Goal: Information Seeking & Learning: Learn about a topic

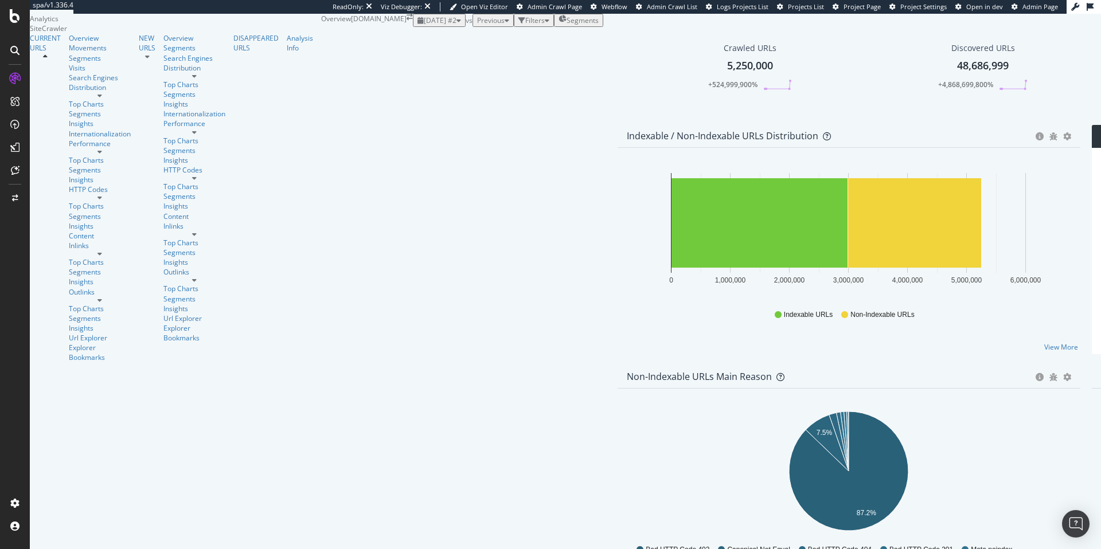
click at [456, 24] on div "button" at bounding box center [458, 20] width 5 height 7
drag, startPoint x: 366, startPoint y: 34, endPoint x: 370, endPoint y: 45, distance: 11.4
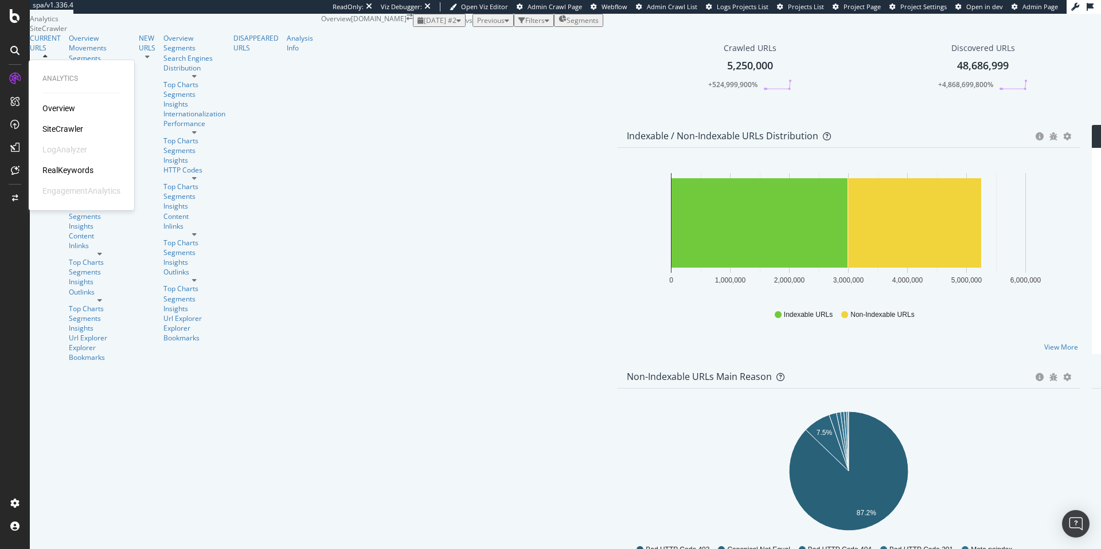
click at [60, 163] on div "Overview SiteCrawler LogAnalyzer RealKeywords EngagementAnalytics" at bounding box center [81, 150] width 78 height 94
click at [63, 171] on div "RealKeywords" at bounding box center [67, 170] width 51 height 11
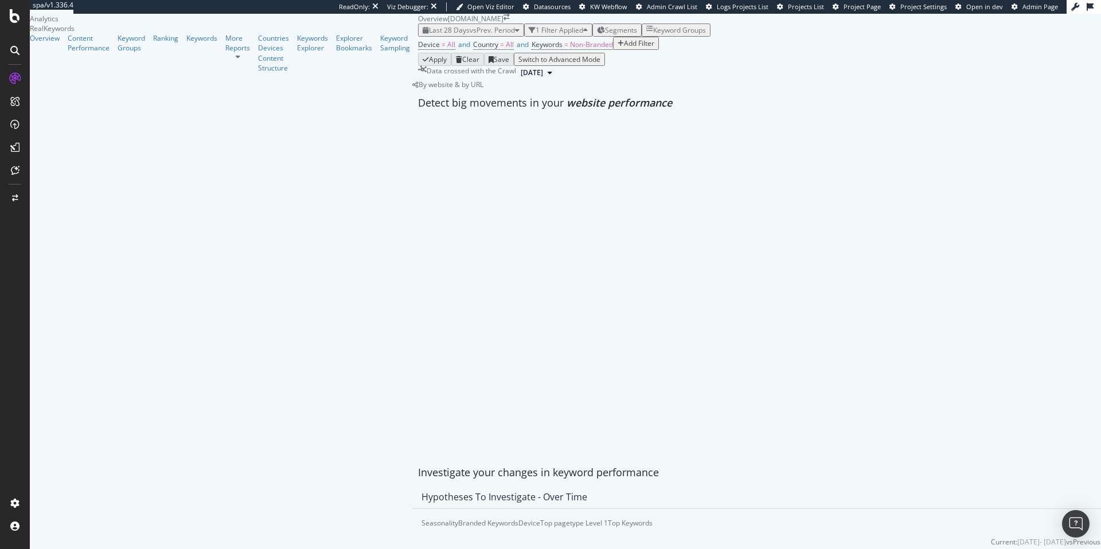
scroll to position [1449, 0]
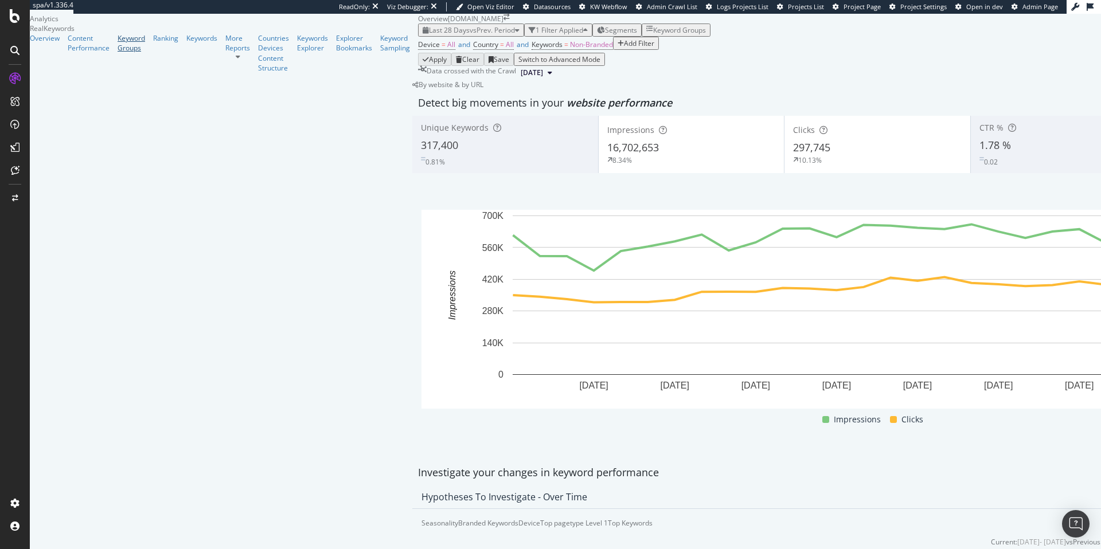
click at [118, 53] on div "Keyword Groups" at bounding box center [132, 42] width 28 height 19
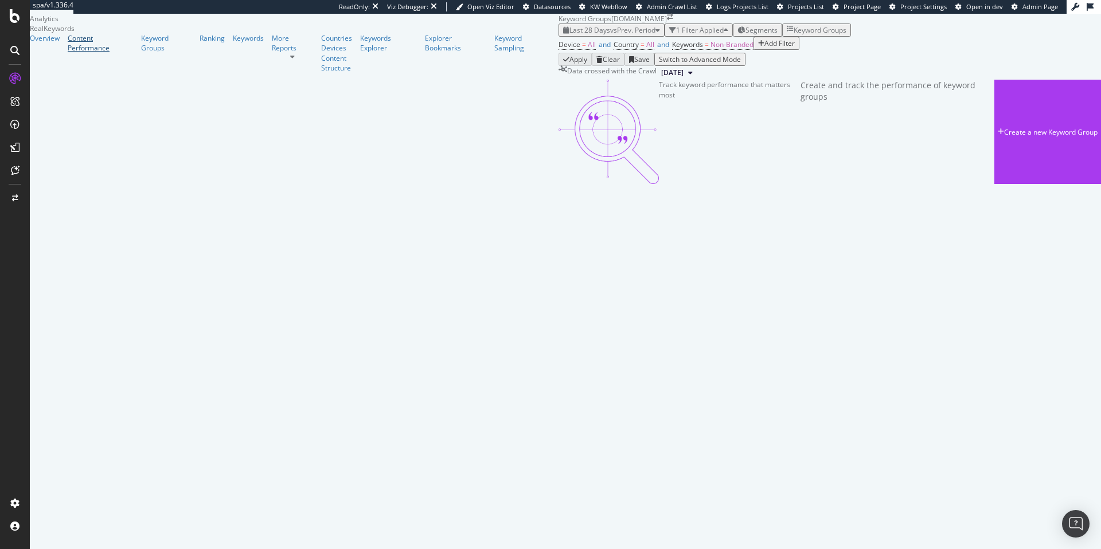
click at [74, 53] on div "Content Performance" at bounding box center [100, 42] width 65 height 19
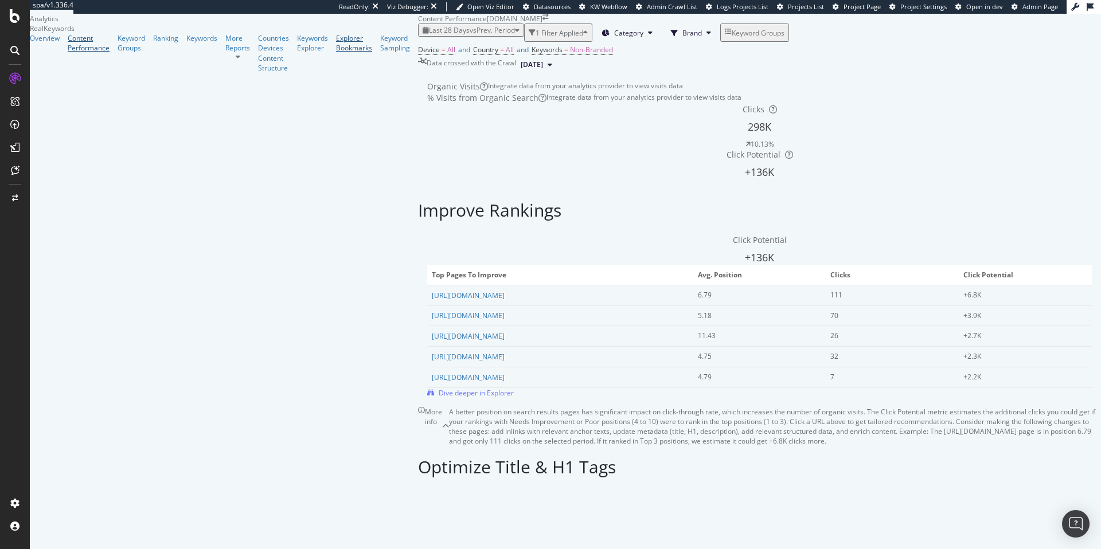
scroll to position [1388, 0]
click at [186, 43] on div "Keywords" at bounding box center [201, 38] width 31 height 10
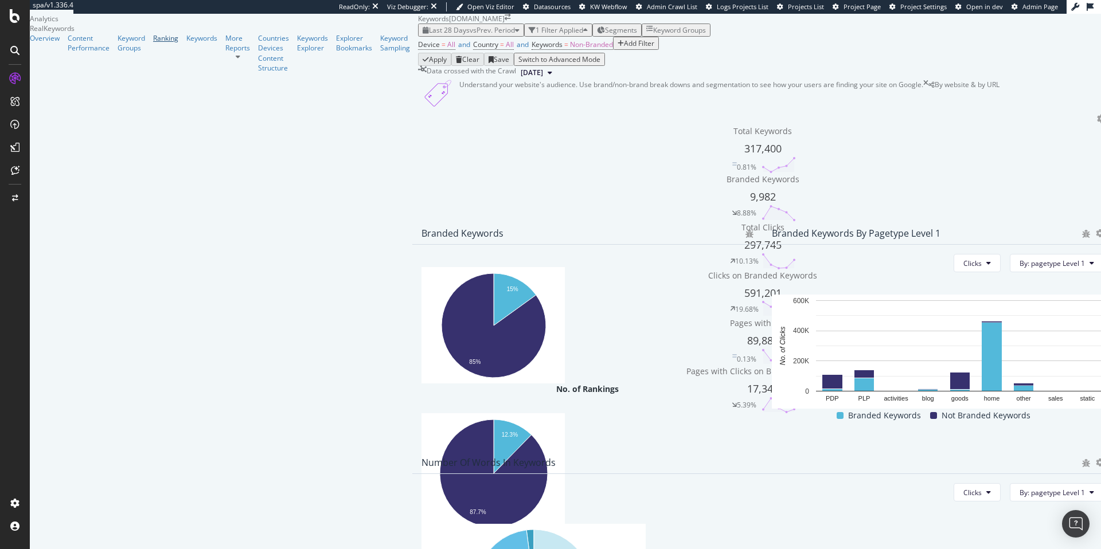
click at [153, 43] on div "Ranking" at bounding box center [165, 38] width 25 height 10
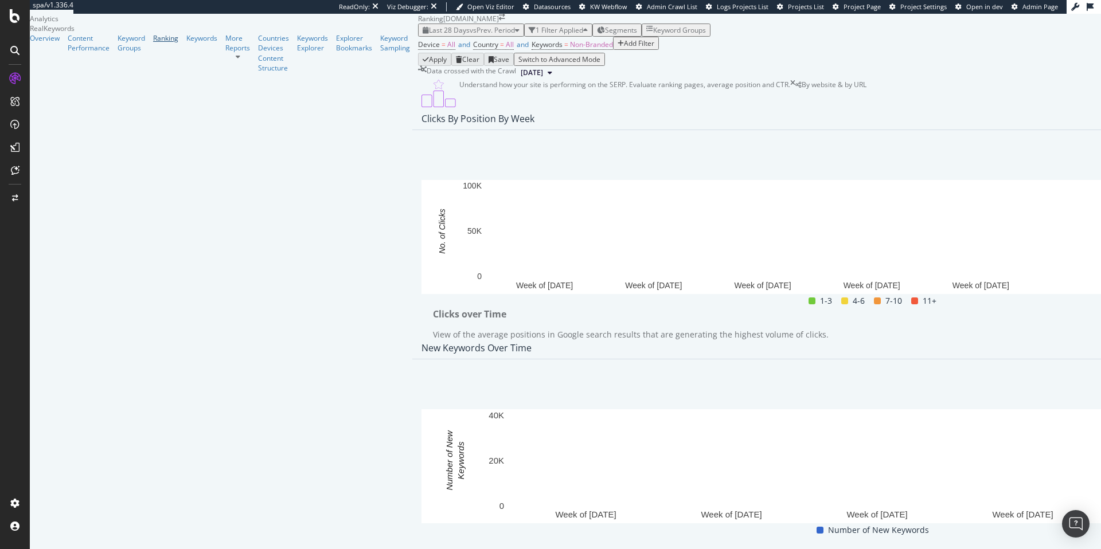
scroll to position [857, 0]
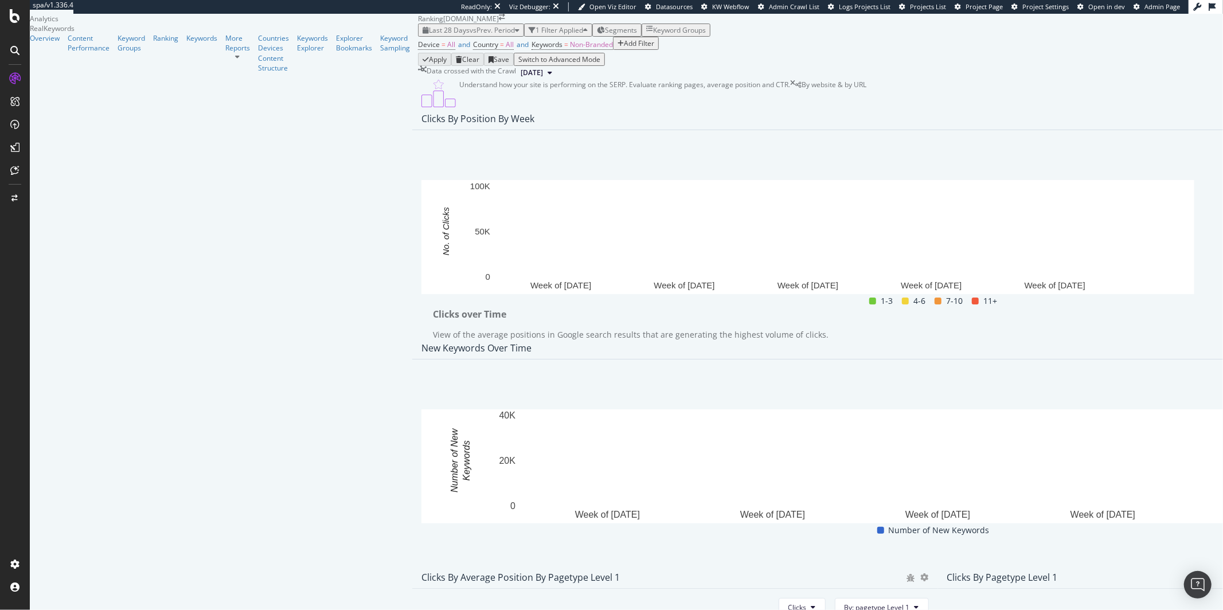
scroll to position [767, 0]
